Goal: Find specific page/section

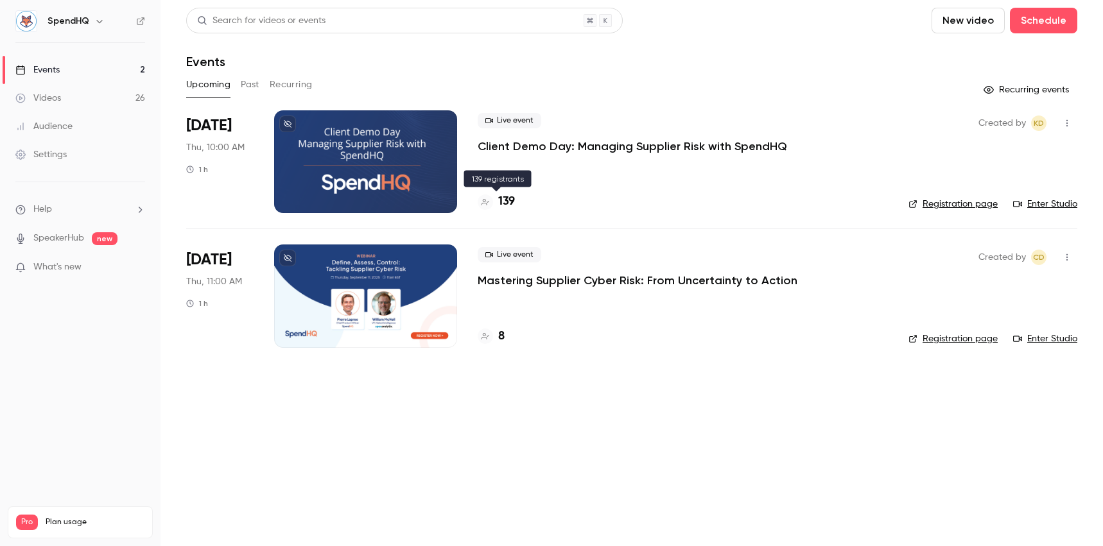
click at [501, 194] on h4 "139" at bounding box center [506, 201] width 17 height 17
